Goal: Task Accomplishment & Management: Use online tool/utility

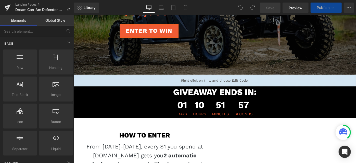
scroll to position [177, 0]
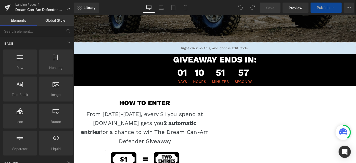
click at [184, 77] on div "01 Days" at bounding box center [192, 81] width 16 height 22
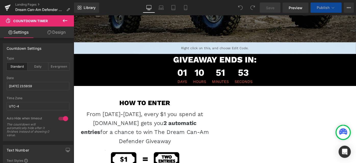
scroll to position [239, 0]
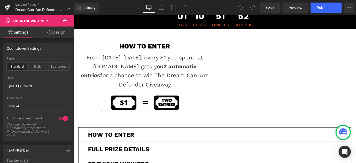
click at [166, 62] on p "From [DATE]-[DATE], every $1 you spend at [DOMAIN_NAME] gets you 2 automatic en…" at bounding box center [151, 75] width 140 height 39
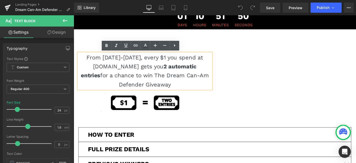
click at [166, 62] on p "From [DATE]-[DATE], every $1 you spend at [DOMAIN_NAME] gets you 2 automatic en…" at bounding box center [151, 75] width 140 height 39
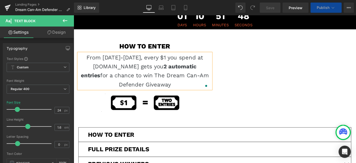
scroll to position [251, 0]
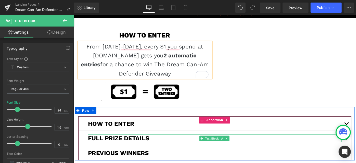
click at [333, 149] on p "FULL PRIZE DETAILS" at bounding box center [227, 149] width 277 height 8
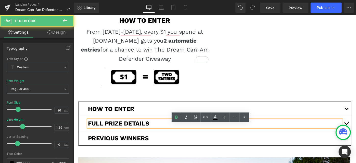
scroll to position [270, 0]
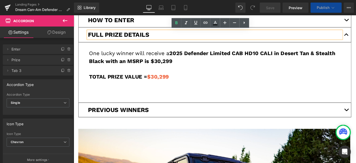
scroll to position [349, 0]
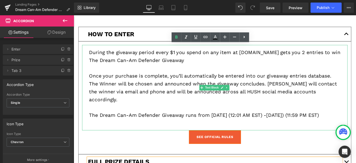
click at [339, 120] on p "The Dream Can-Am Defender Giveaway runs from [DATE] (12:01 AM EST) -[DATE]) (11…" at bounding box center [227, 124] width 275 height 9
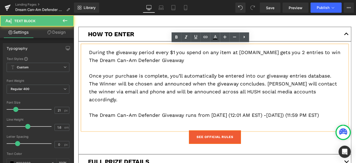
click at [333, 120] on p "The Dream Can-Am Defender Giveaway runs from [DATE] (12:01 AM EST) -[DATE]) (11…" at bounding box center [227, 124] width 275 height 9
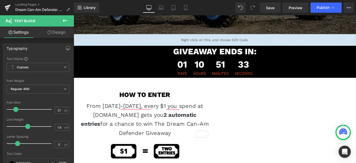
scroll to position [137, 0]
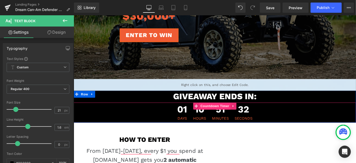
click at [216, 116] on span "Countdown Timer" at bounding box center [228, 114] width 34 height 8
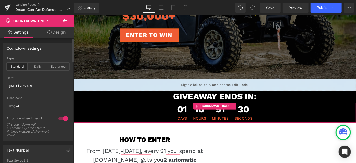
click at [25, 86] on input "[DATE] 23:59:59" at bounding box center [38, 86] width 63 height 8
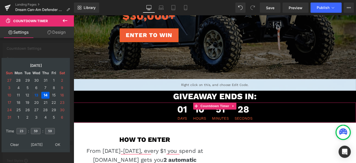
click at [36, 94] on td "13" at bounding box center [36, 95] width 9 height 7
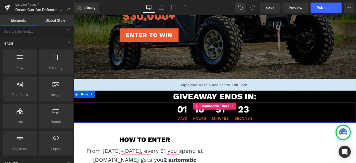
click at [201, 120] on div "10 Hours" at bounding box center [210, 121] width 19 height 22
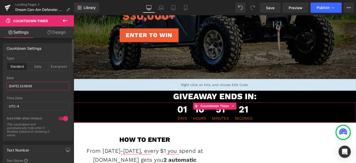
click at [25, 86] on input "[DATE] 23:59:59" at bounding box center [38, 86] width 63 height 8
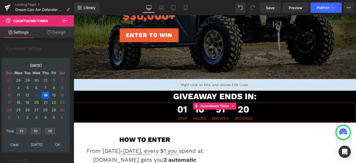
click at [35, 95] on td "13" at bounding box center [36, 95] width 9 height 7
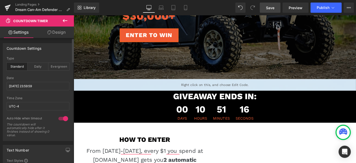
click at [268, 4] on link "Save" at bounding box center [270, 8] width 21 height 10
click at [314, 6] on button "Publish" at bounding box center [326, 8] width 31 height 10
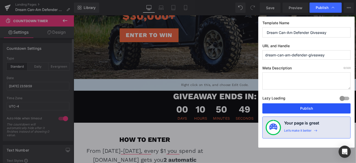
click at [287, 110] on button "Publish" at bounding box center [306, 108] width 88 height 10
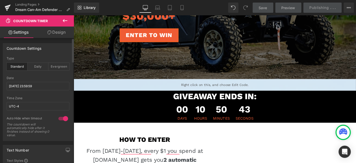
scroll to position [231, 0]
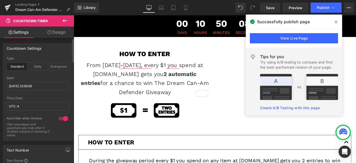
click at [337, 22] on icon at bounding box center [336, 22] width 3 height 4
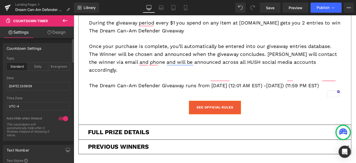
scroll to position [385, 0]
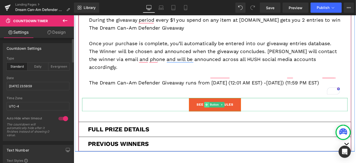
click at [218, 113] on span at bounding box center [218, 113] width 5 height 6
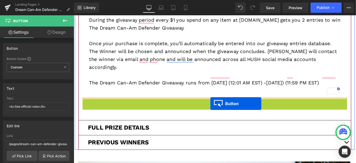
drag, startPoint x: 218, startPoint y: 113, endPoint x: 222, endPoint y: 112, distance: 4.8
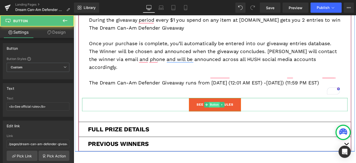
click at [222, 112] on span "Button" at bounding box center [228, 113] width 12 height 6
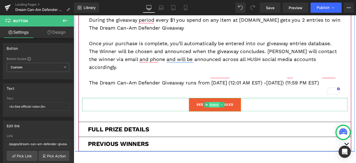
click at [228, 113] on span "Button" at bounding box center [228, 113] width 12 height 6
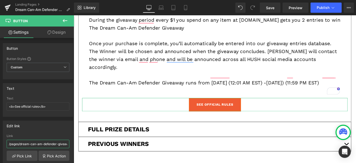
scroll to position [0, 26]
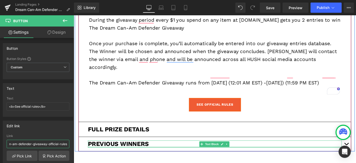
drag, startPoint x: 81, startPoint y: 159, endPoint x: 105, endPoint y: 158, distance: 23.7
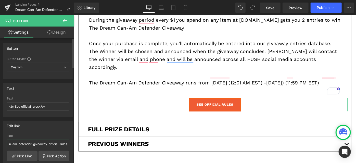
click at [37, 141] on input "/pages/dream-can-am-defender-giveaway-official-rules" at bounding box center [38, 144] width 63 height 8
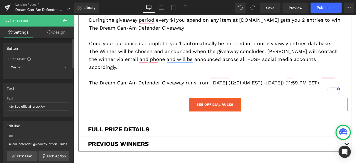
click at [37, 141] on input "/pages/dream-can-am-defender-giveaway-official-rules" at bounding box center [38, 144] width 63 height 8
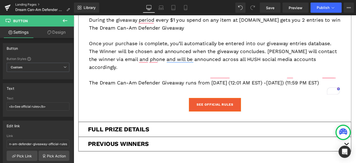
click at [16, 4] on link "Landing Pages" at bounding box center [44, 5] width 59 height 4
